Goal: Communication & Community: Participate in discussion

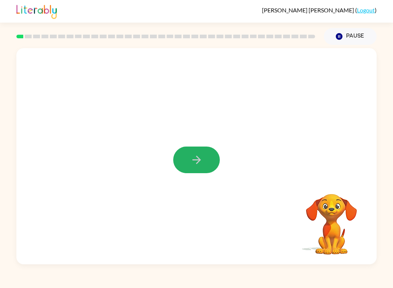
click at [201, 164] on icon "button" at bounding box center [197, 159] width 13 height 13
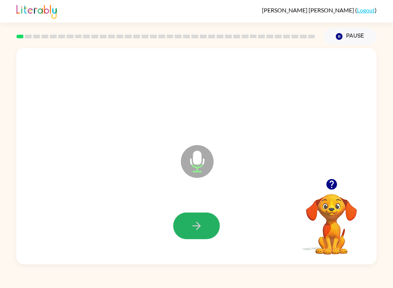
click at [204, 225] on button "button" at bounding box center [196, 225] width 47 height 27
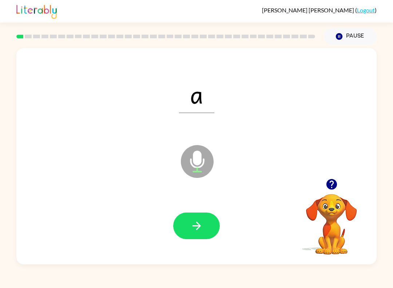
click at [199, 227] on icon "button" at bounding box center [196, 226] width 8 height 8
click at [205, 220] on button "button" at bounding box center [196, 225] width 47 height 27
click at [197, 219] on button "button" at bounding box center [196, 225] width 47 height 27
click at [208, 232] on button "button" at bounding box center [196, 225] width 47 height 27
click at [210, 223] on button "button" at bounding box center [196, 225] width 47 height 27
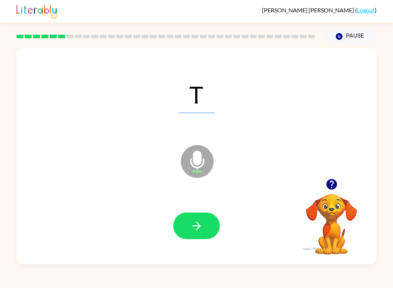
click at [204, 220] on button "button" at bounding box center [196, 225] width 47 height 27
click at [223, 187] on icon "Microphone The Microphone is here when it is your turn to talk" at bounding box center [233, 170] width 109 height 55
click at [204, 231] on button "button" at bounding box center [196, 225] width 47 height 27
click at [203, 228] on button "button" at bounding box center [196, 225] width 47 height 27
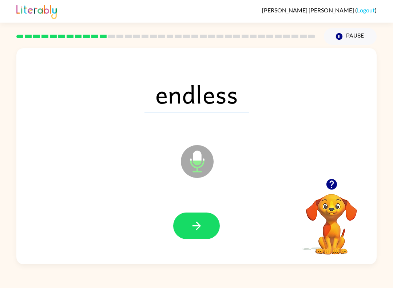
click at [202, 228] on icon "button" at bounding box center [197, 225] width 13 height 13
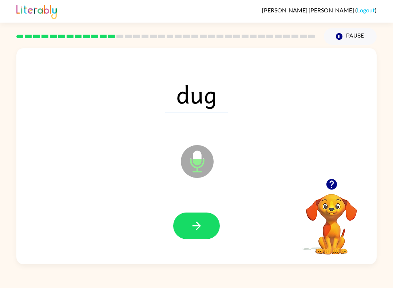
click at [204, 228] on button "button" at bounding box center [196, 225] width 47 height 27
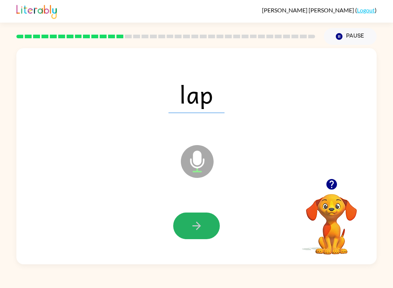
click at [194, 226] on icon "button" at bounding box center [196, 226] width 8 height 8
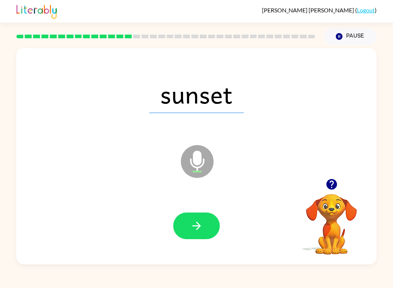
click at [206, 216] on button "button" at bounding box center [196, 225] width 47 height 27
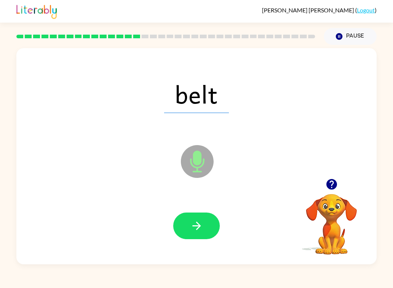
click at [200, 223] on icon "button" at bounding box center [197, 225] width 13 height 13
click at [203, 220] on button "button" at bounding box center [196, 225] width 47 height 27
click at [203, 224] on button "button" at bounding box center [196, 225] width 47 height 27
click at [202, 232] on icon "button" at bounding box center [197, 225] width 13 height 13
click at [208, 236] on button "button" at bounding box center [196, 225] width 47 height 27
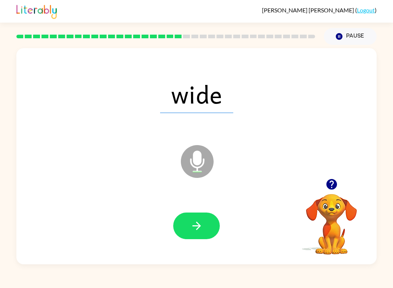
click at [199, 225] on icon "button" at bounding box center [196, 226] width 8 height 8
click at [201, 224] on icon "button" at bounding box center [197, 225] width 13 height 13
click at [188, 224] on button "button" at bounding box center [196, 225] width 47 height 27
click at [196, 239] on button "button" at bounding box center [196, 225] width 47 height 27
click at [195, 219] on button "button" at bounding box center [196, 225] width 47 height 27
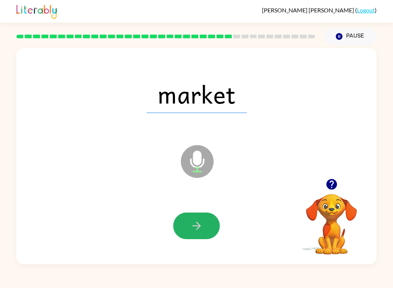
click at [195, 236] on button "button" at bounding box center [196, 225] width 47 height 27
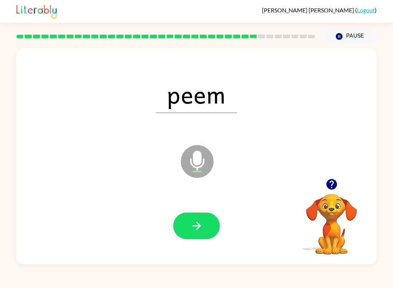
click at [188, 219] on button "button" at bounding box center [196, 225] width 47 height 27
click at [202, 229] on icon "button" at bounding box center [197, 225] width 13 height 13
click at [197, 220] on icon "button" at bounding box center [197, 225] width 13 height 13
click at [206, 213] on button "button" at bounding box center [196, 225] width 47 height 27
click at [201, 224] on icon "button" at bounding box center [197, 225] width 13 height 13
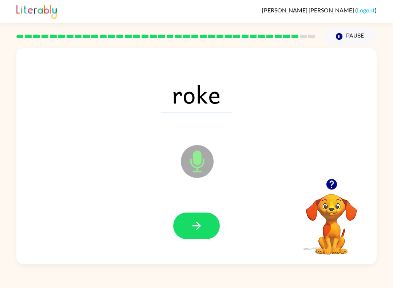
click at [207, 216] on button "button" at bounding box center [196, 225] width 47 height 27
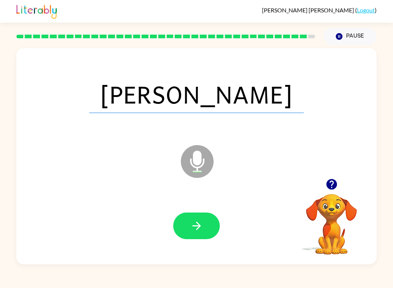
click at [201, 233] on button "button" at bounding box center [196, 225] width 47 height 27
